Goal: Transaction & Acquisition: Purchase product/service

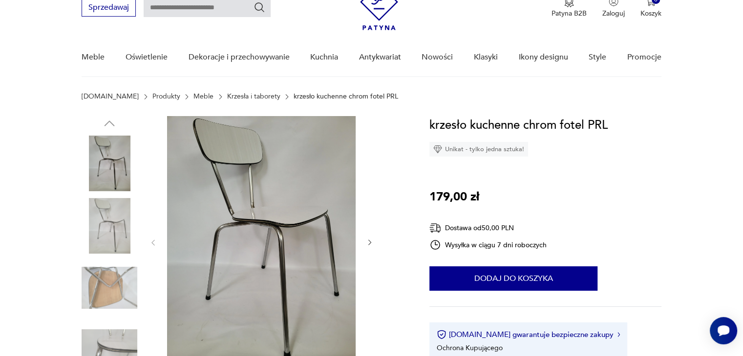
scroll to position [98, 0]
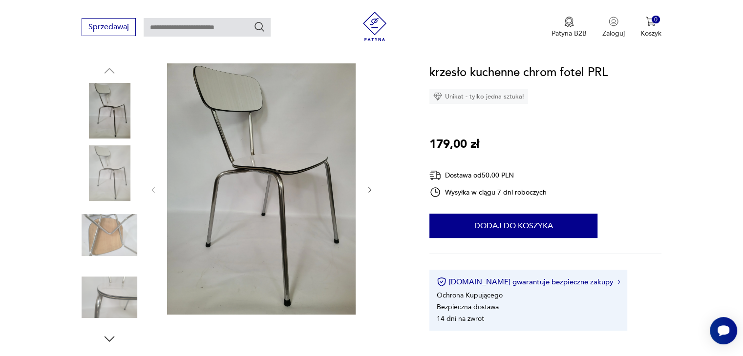
click at [111, 166] on img at bounding box center [110, 173] width 56 height 56
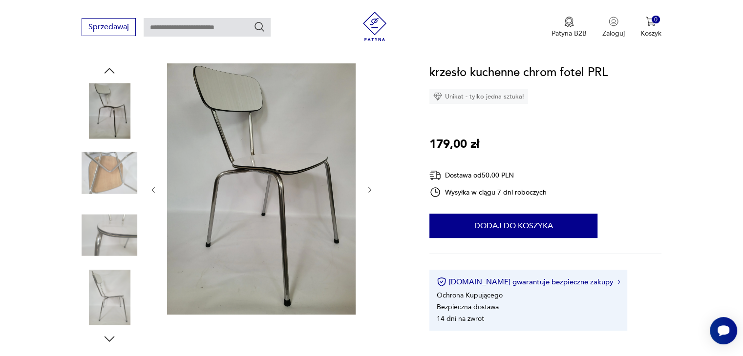
click at [112, 178] on img at bounding box center [110, 173] width 56 height 56
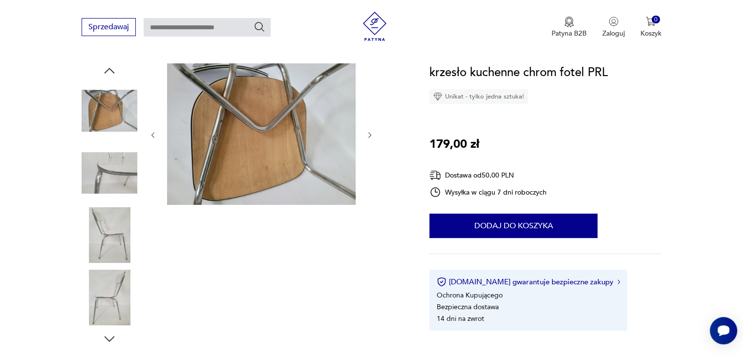
click at [114, 178] on img at bounding box center [110, 173] width 56 height 56
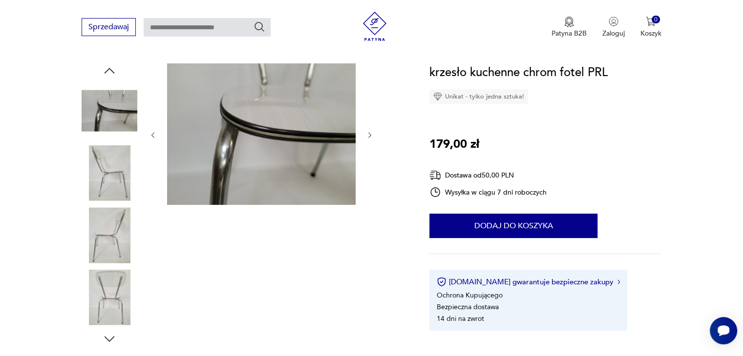
click at [114, 178] on img at bounding box center [110, 173] width 56 height 56
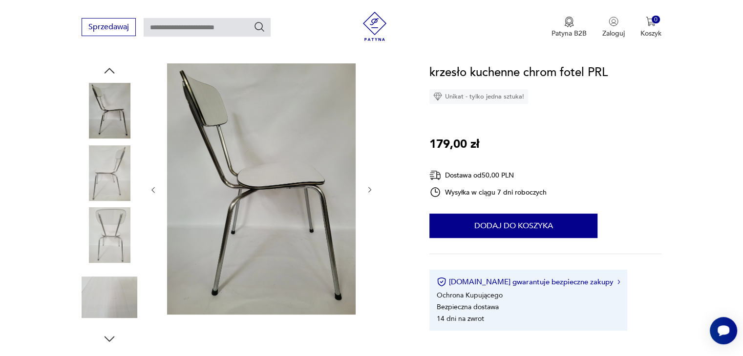
click at [113, 176] on img at bounding box center [110, 173] width 56 height 56
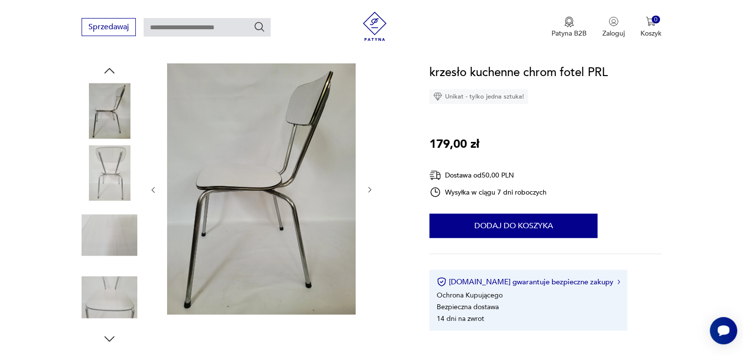
click at [113, 178] on img at bounding box center [110, 173] width 56 height 56
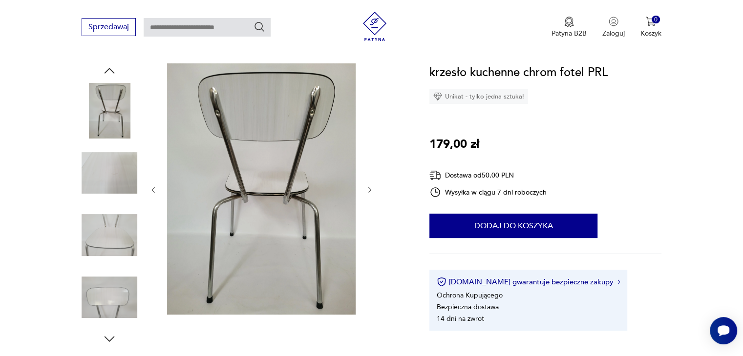
click at [113, 176] on img at bounding box center [110, 173] width 56 height 56
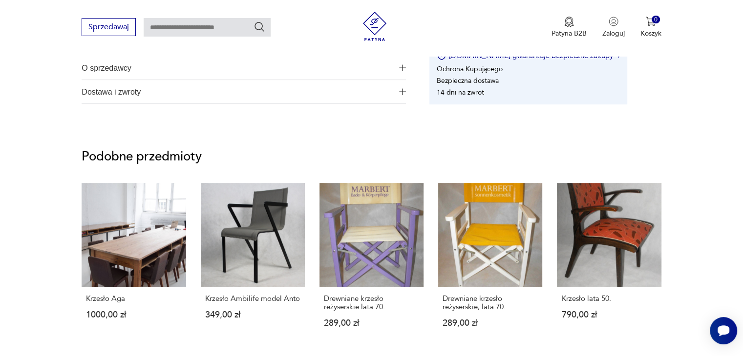
scroll to position [684, 0]
